Goal: Task Accomplishment & Management: Manage account settings

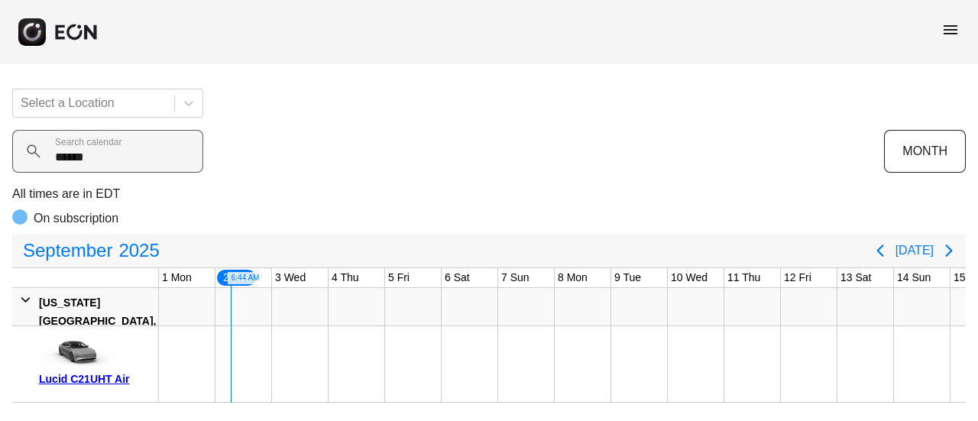
scroll to position [0, 57]
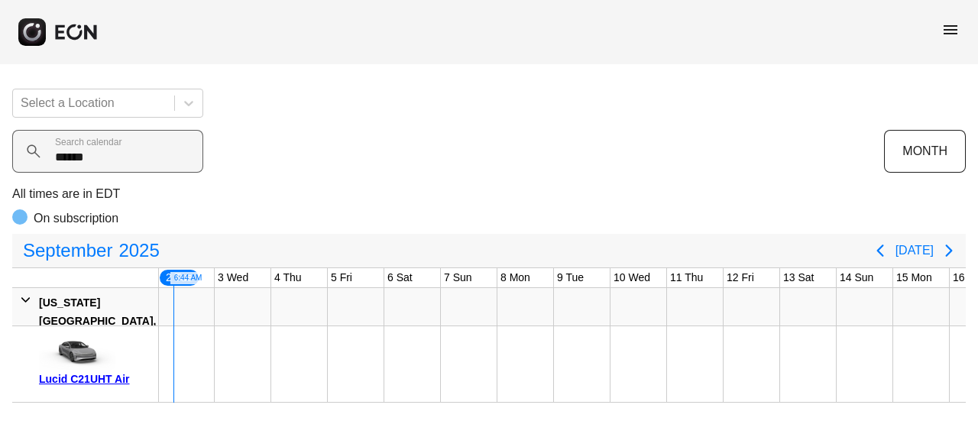
click at [122, 157] on calendar "******" at bounding box center [107, 151] width 191 height 43
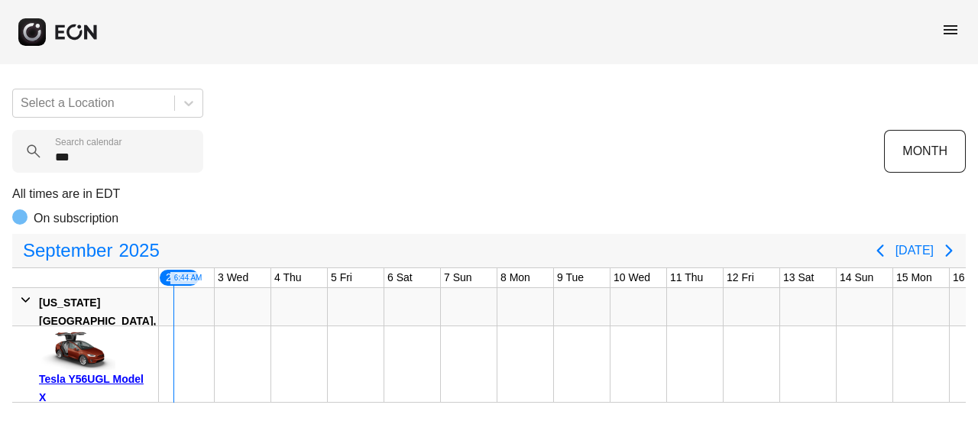
type calendar "***"
drag, startPoint x: 173, startPoint y: 354, endPoint x: 272, endPoint y: 363, distance: 99.7
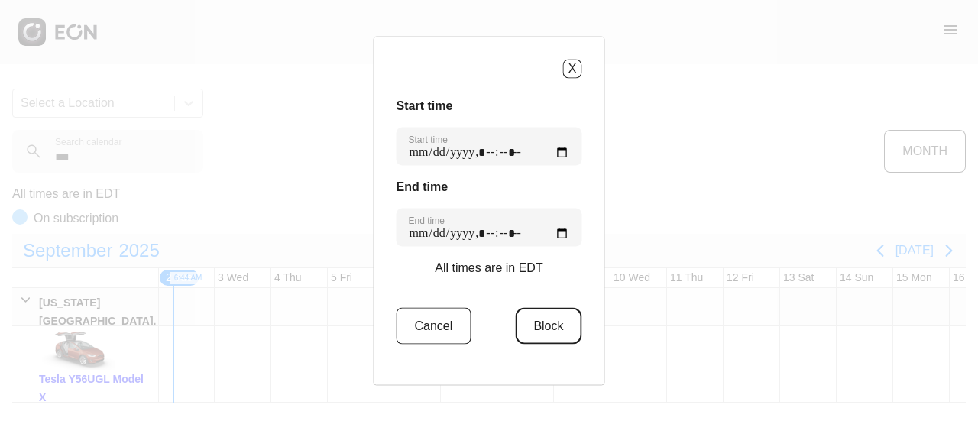
drag, startPoint x: 535, startPoint y: 335, endPoint x: 522, endPoint y: 314, distance: 24.6
click at [534, 332] on button "Block" at bounding box center [548, 325] width 66 height 37
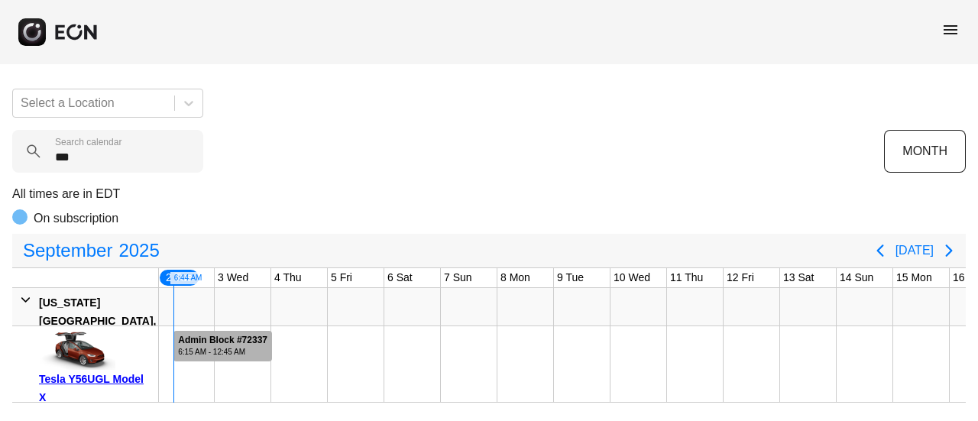
click at [252, 332] on div "Admin Block #72337 6:15 AM - 12:45 AM" at bounding box center [222, 346] width 97 height 31
click at [204, 357] on div "Admin Block #72337 6:15 AM - 12:45 AM" at bounding box center [222, 346] width 97 height 31
click at [196, 346] on div "6:15 AM - 12:45 AM" at bounding box center [222, 351] width 89 height 11
click at [182, 348] on div "6:15 AM - 12:45 AM" at bounding box center [222, 351] width 89 height 11
drag, startPoint x: 237, startPoint y: 344, endPoint x: 293, endPoint y: 335, distance: 57.3
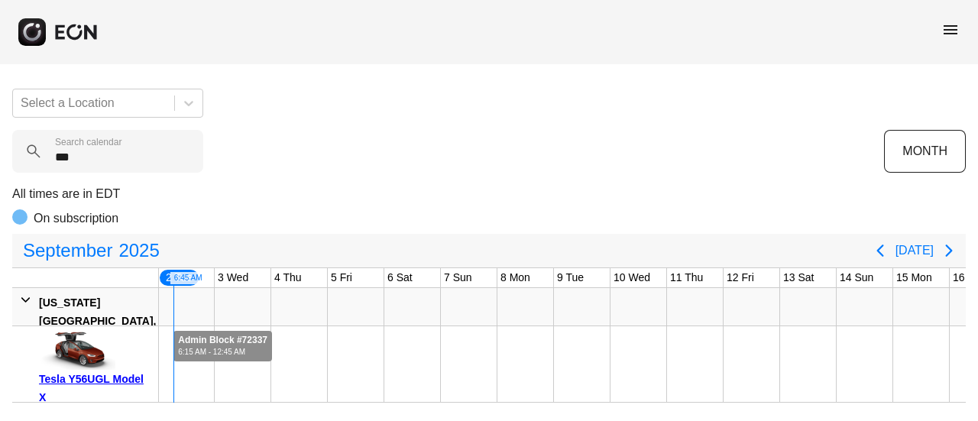
click at [266, 337] on div "Admin Block #72337 6:15 AM - 12:45 AM" at bounding box center [222, 346] width 97 height 31
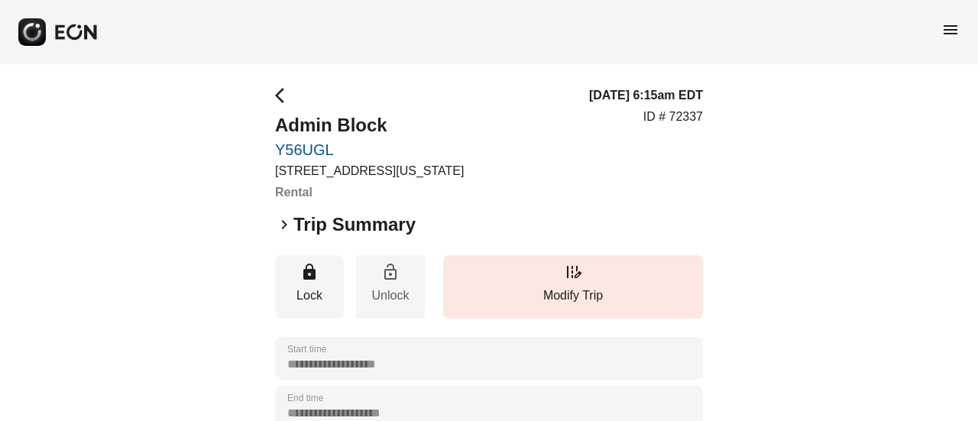
scroll to position [76, 0]
